Goal: Navigation & Orientation: Find specific page/section

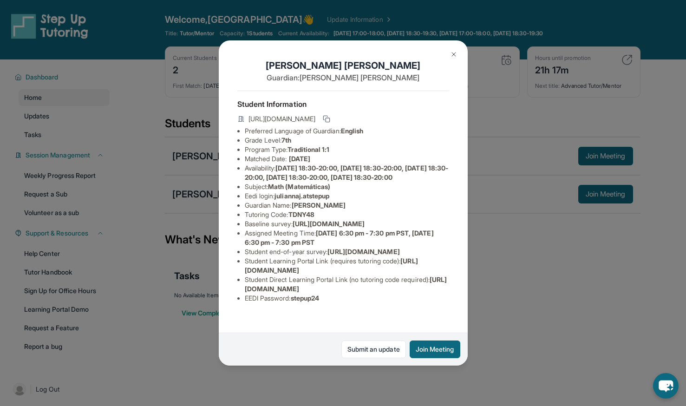
click at [540, 341] on div "[PERSON_NAME] Guardian: [PERSON_NAME] Student Information [URL][DOMAIN_NAME] Pr…" at bounding box center [343, 203] width 686 height 406
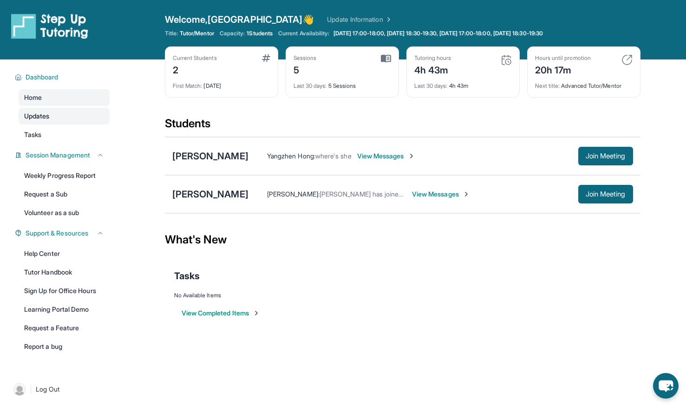
click at [58, 110] on link "Updates" at bounding box center [64, 116] width 91 height 17
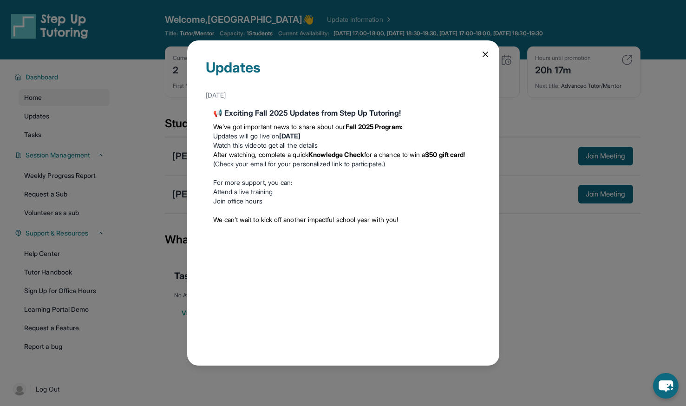
click at [485, 58] on icon at bounding box center [485, 54] width 9 height 9
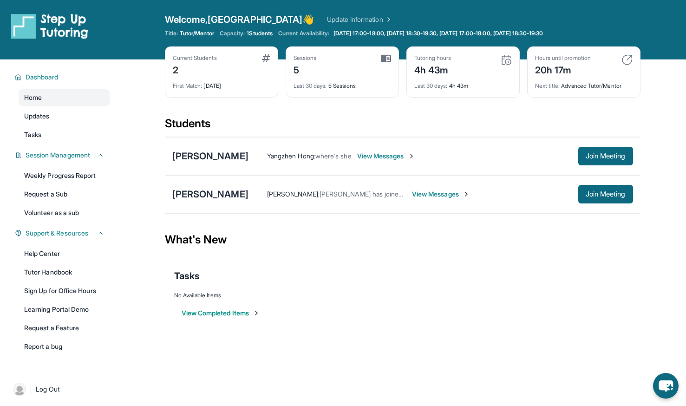
click at [327, 21] on link "Update Information" at bounding box center [359, 19] width 65 height 9
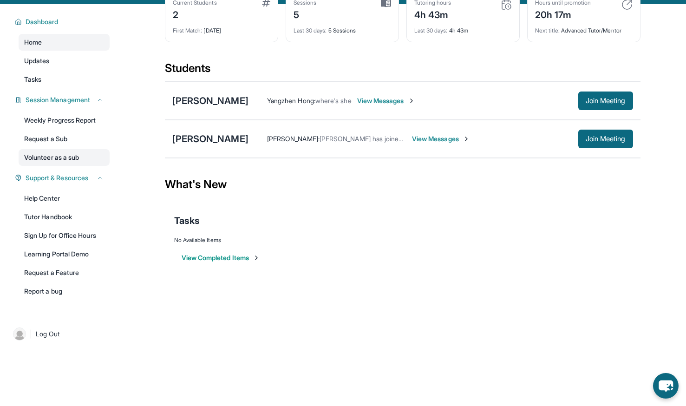
scroll to position [59, 0]
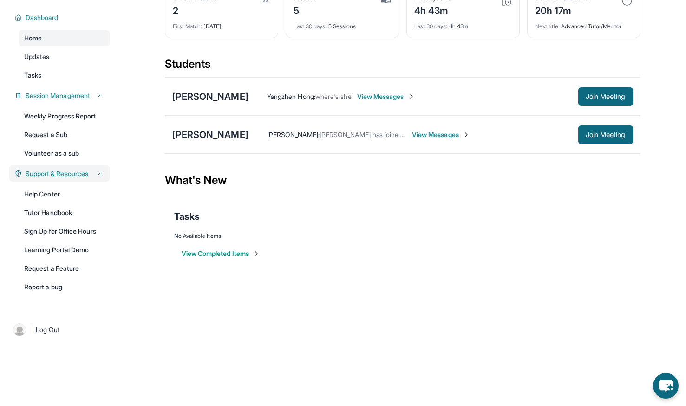
click at [103, 174] on icon at bounding box center [100, 173] width 7 height 7
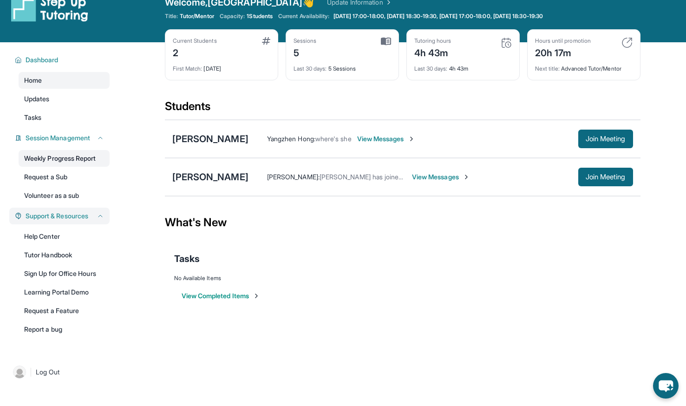
scroll to position [0, 0]
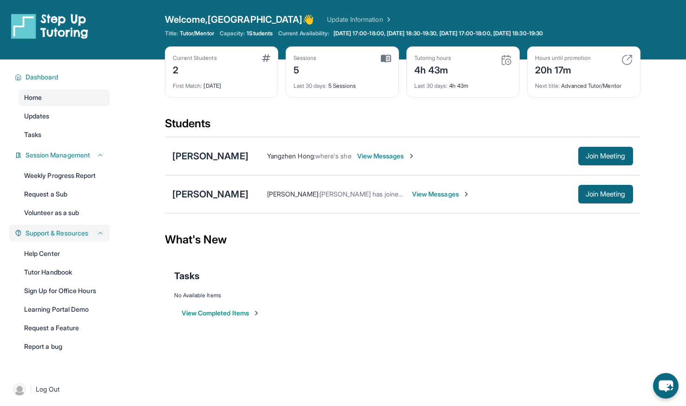
click at [317, 14] on div "Welcome, Yangzhen 👋 Update Information" at bounding box center [403, 19] width 476 height 13
click at [327, 17] on link "Update Information" at bounding box center [359, 19] width 65 height 9
click at [69, 111] on link "Updates" at bounding box center [64, 116] width 91 height 17
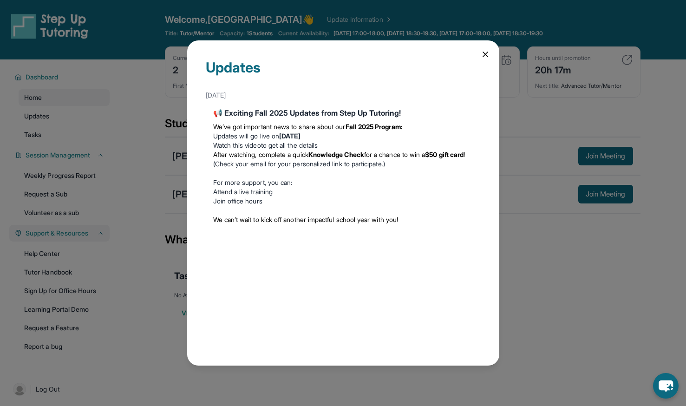
click at [485, 57] on icon at bounding box center [485, 54] width 9 height 9
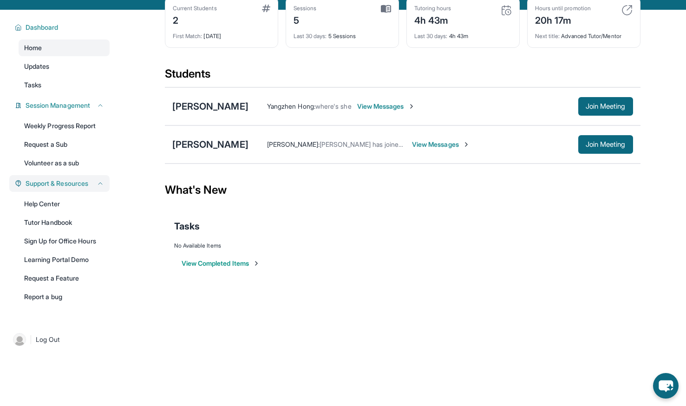
scroll to position [51, 0]
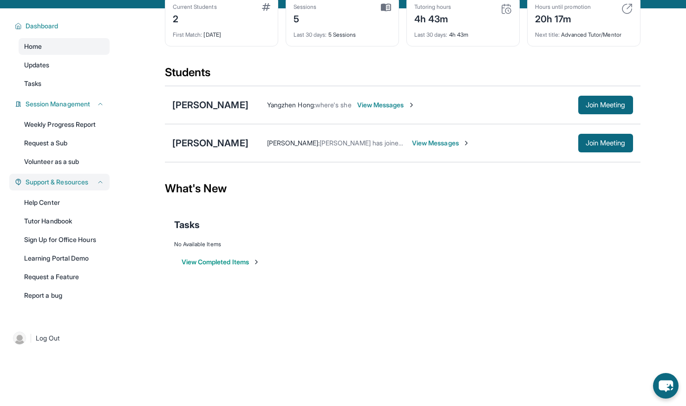
click at [224, 260] on button "View Completed Items" at bounding box center [221, 261] width 79 height 9
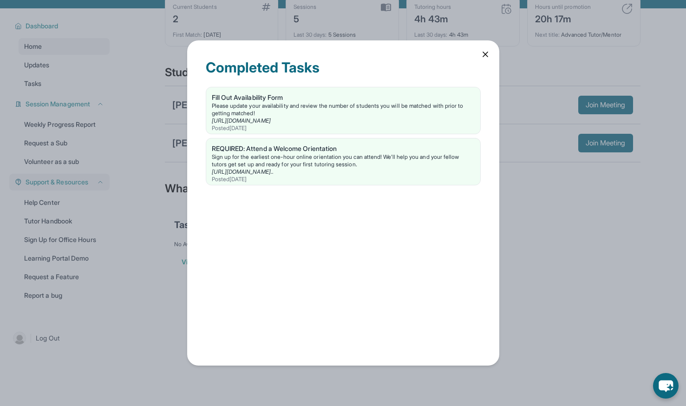
click at [481, 53] on icon at bounding box center [485, 54] width 9 height 9
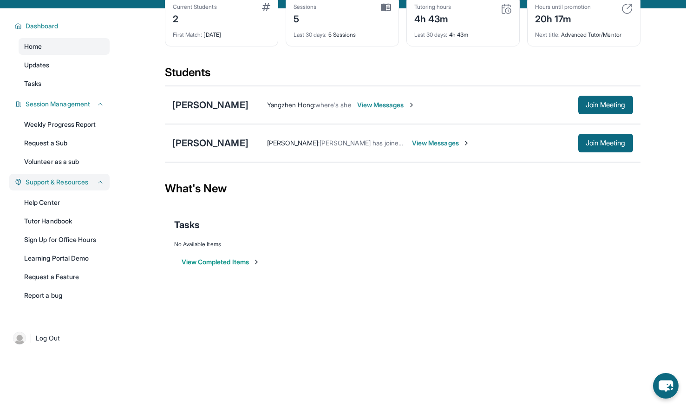
scroll to position [59, 0]
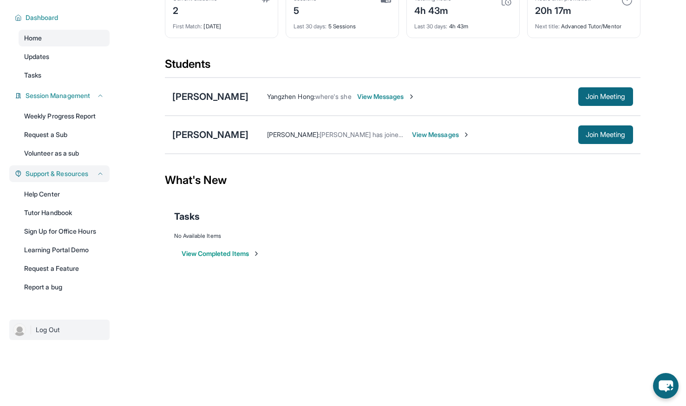
click at [17, 334] on img at bounding box center [19, 329] width 13 height 13
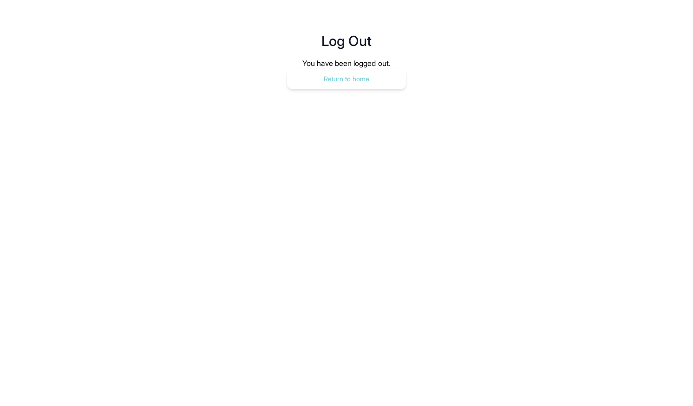
click at [346, 82] on button "Return to home" at bounding box center [346, 79] width 119 height 20
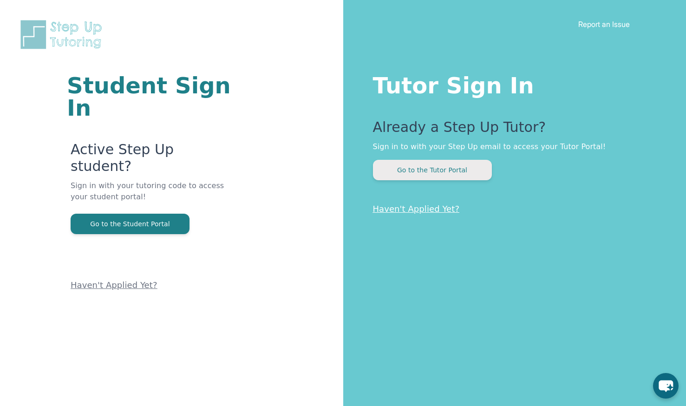
click at [435, 178] on button "Go to the Tutor Portal" at bounding box center [432, 170] width 119 height 20
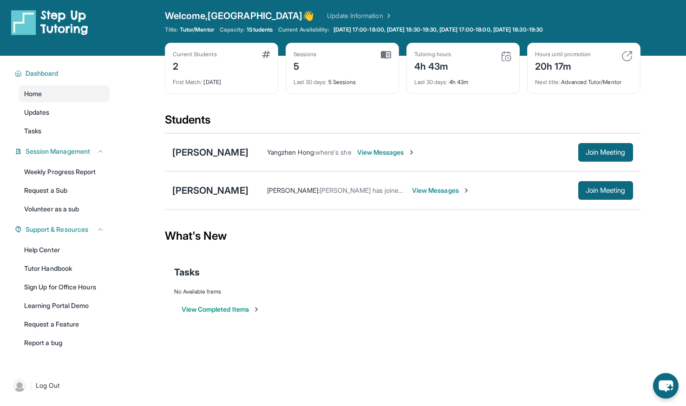
scroll to position [3, 0]
